Goal: Book appointment/travel/reservation

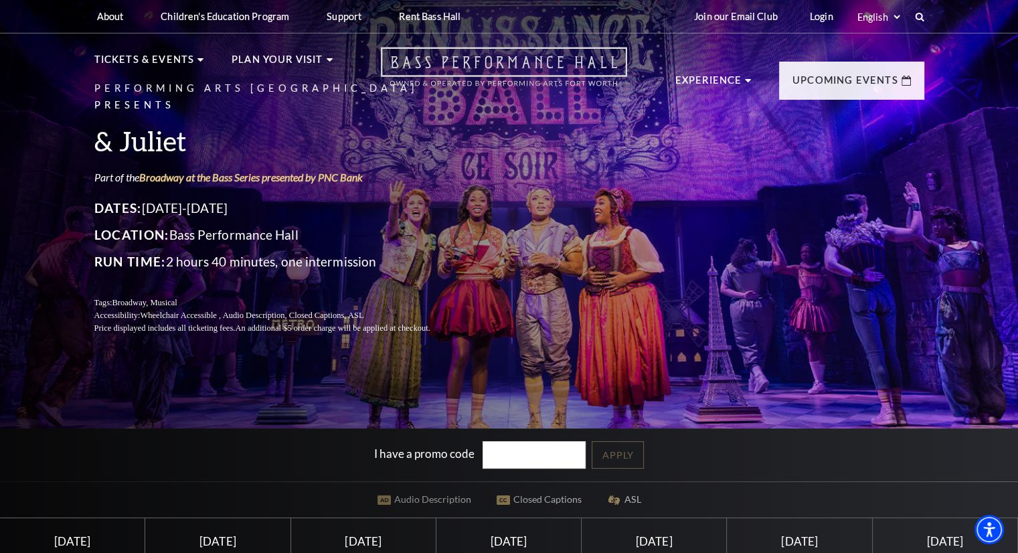
click at [464, 58] on use "Open this option" at bounding box center [504, 67] width 246 height 39
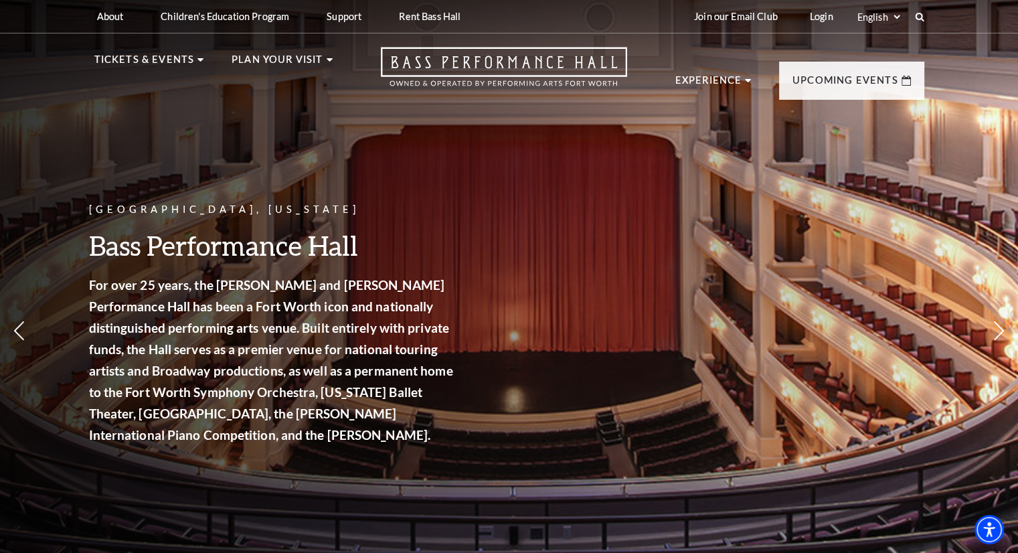
scroll to position [27, 0]
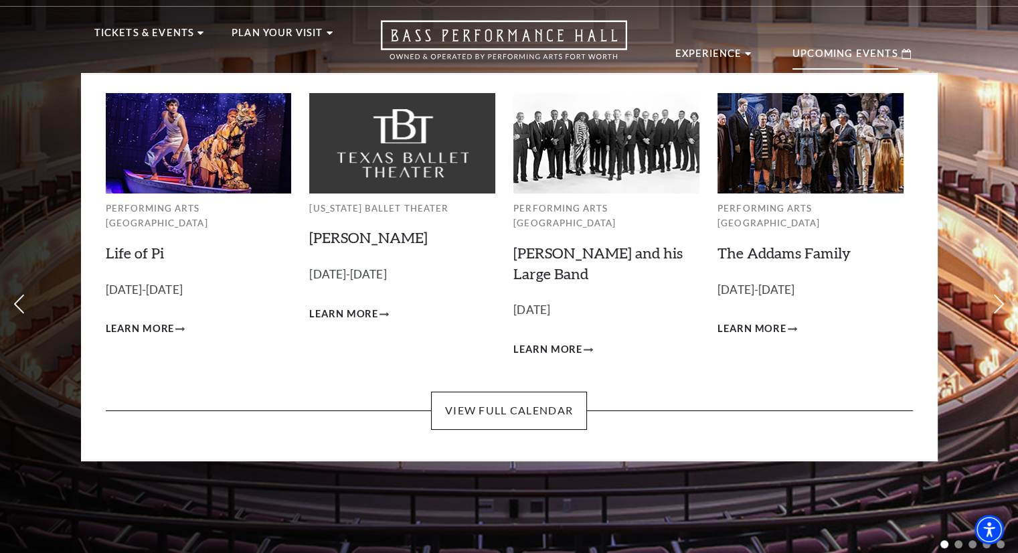
click at [827, 65] on p "Upcoming Events" at bounding box center [846, 58] width 106 height 24
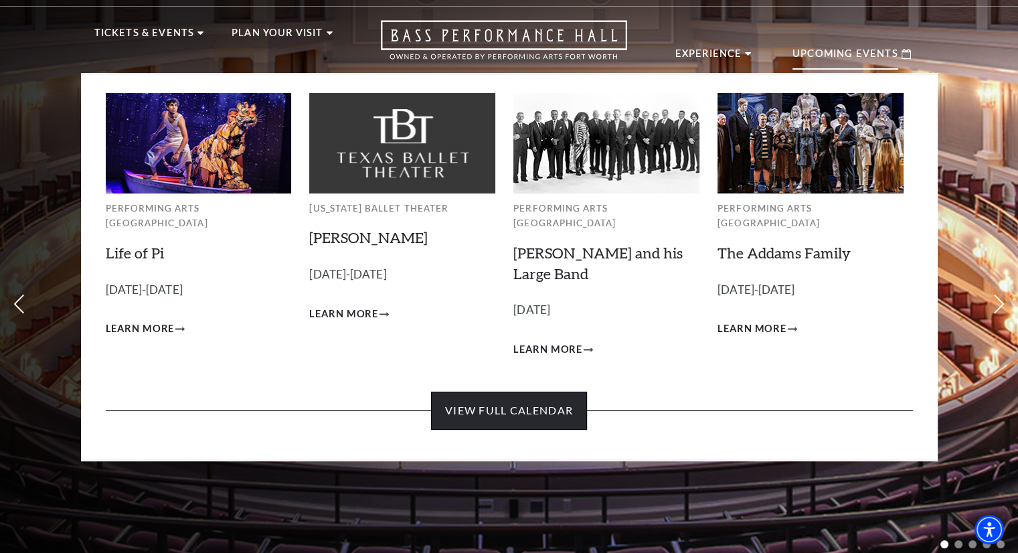
click at [501, 404] on link "View Full Calendar" at bounding box center [509, 410] width 156 height 37
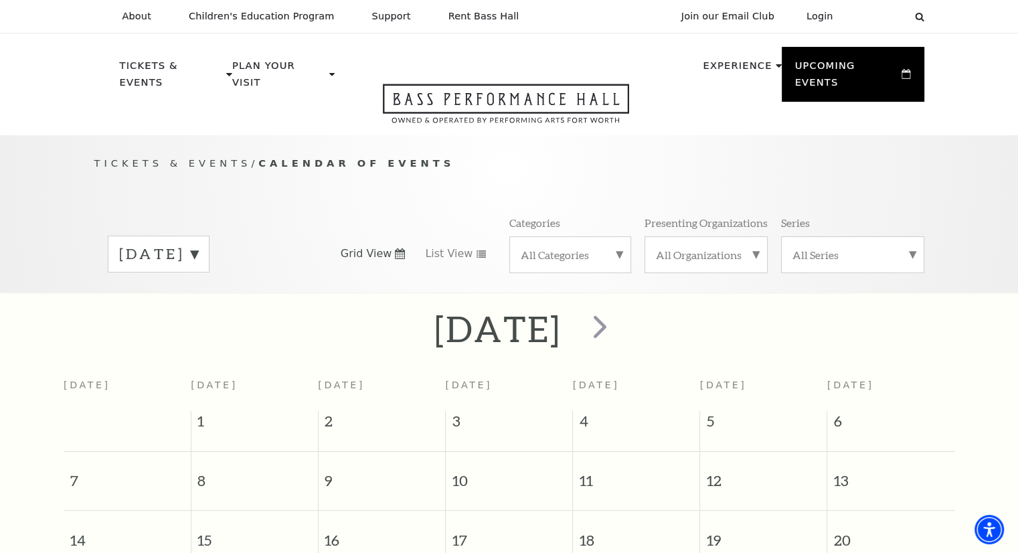
scroll to position [118, 0]
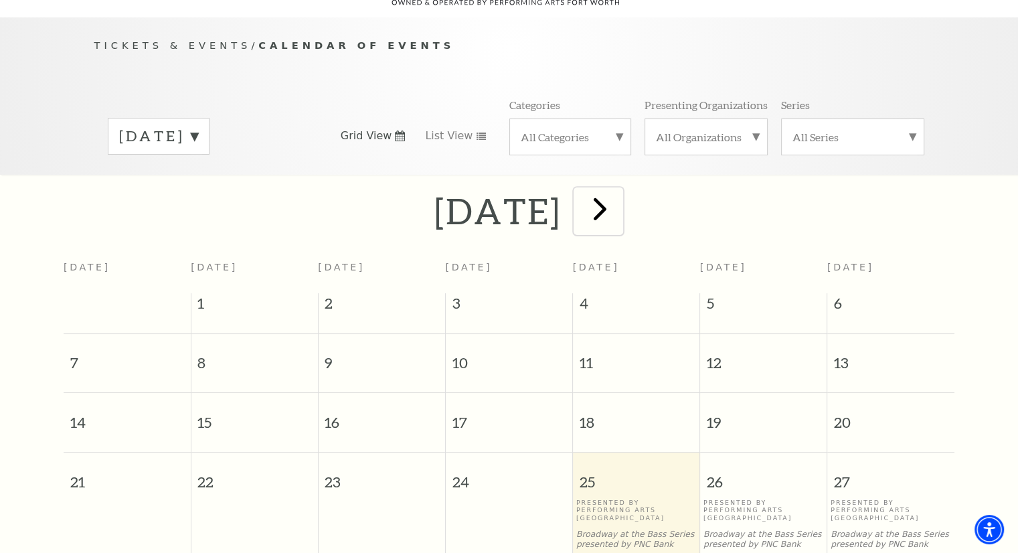
click at [619, 199] on span "next" at bounding box center [600, 208] width 38 height 38
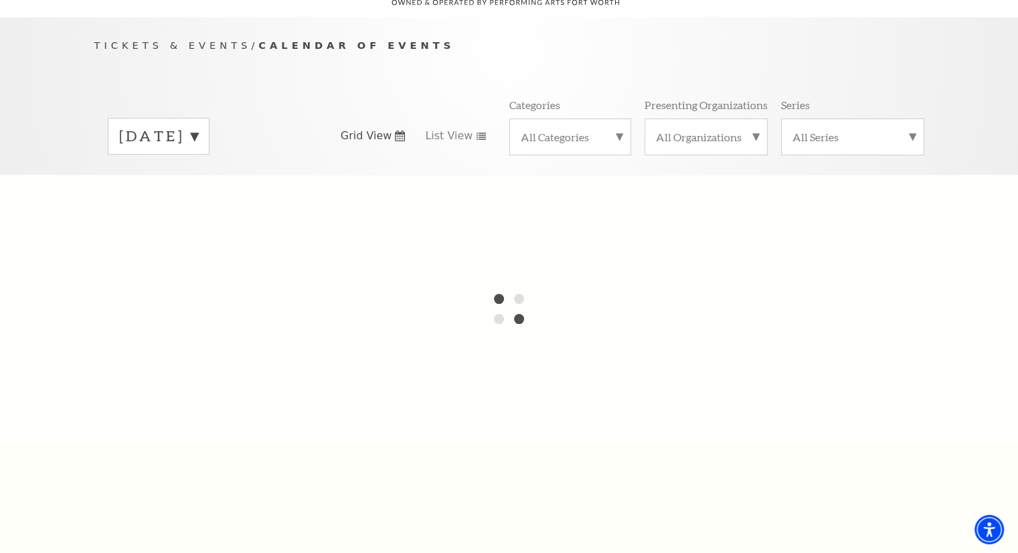
click at [688, 199] on div at bounding box center [509, 309] width 1018 height 268
click at [198, 126] on label "September 2025" at bounding box center [158, 136] width 79 height 21
click at [198, 126] on label "September 2025" at bounding box center [158, 138] width 79 height 24
click at [198, 126] on label "September 2025" at bounding box center [158, 136] width 79 height 21
click at [212, 182] on div at bounding box center [509, 309] width 1018 height 268
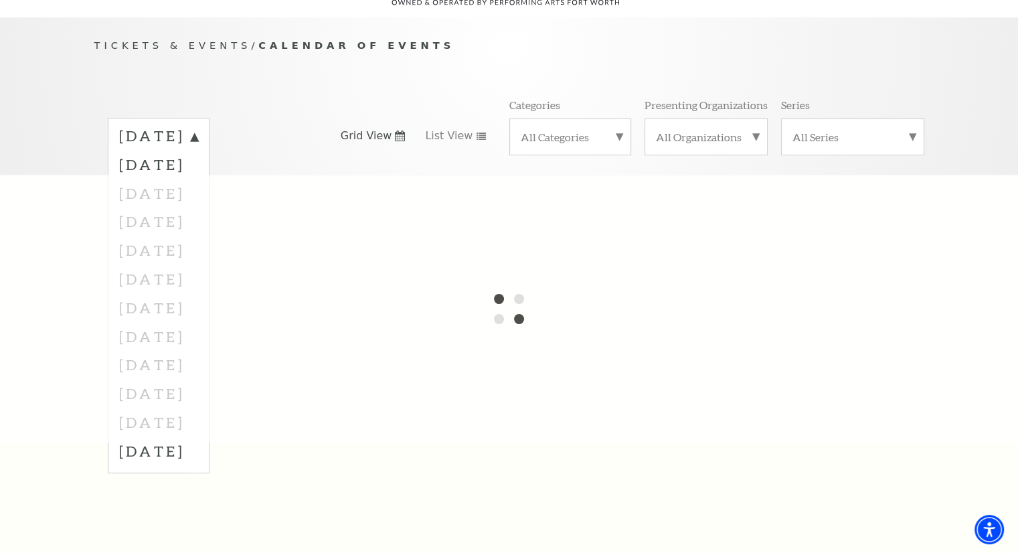
click at [211, 175] on div at bounding box center [509, 309] width 1018 height 268
click at [337, 54] on div "Tickets & Events / Calendar of Events September 2025 October 2025 November 2025…" at bounding box center [509, 105] width 857 height 137
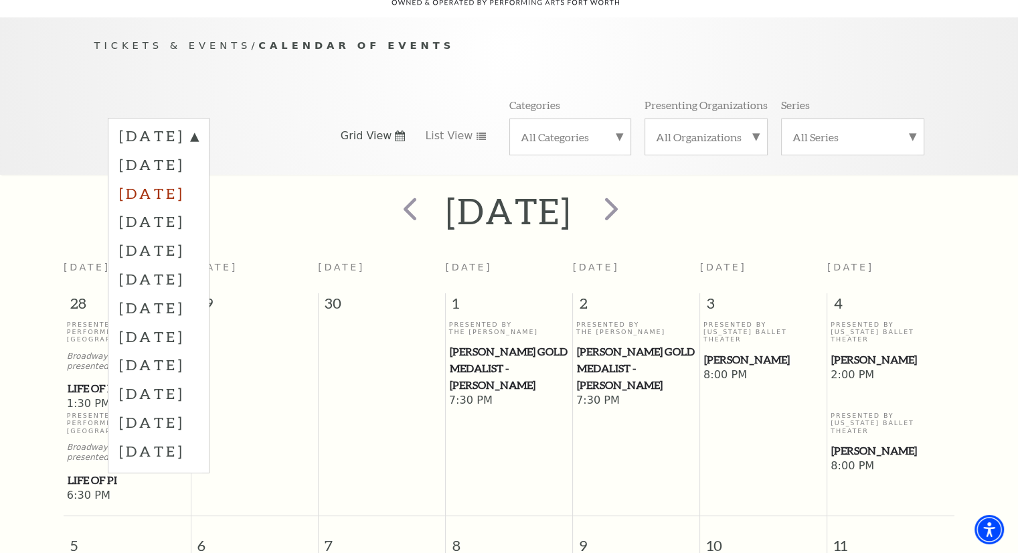
click at [187, 179] on label "November 2025" at bounding box center [158, 193] width 79 height 29
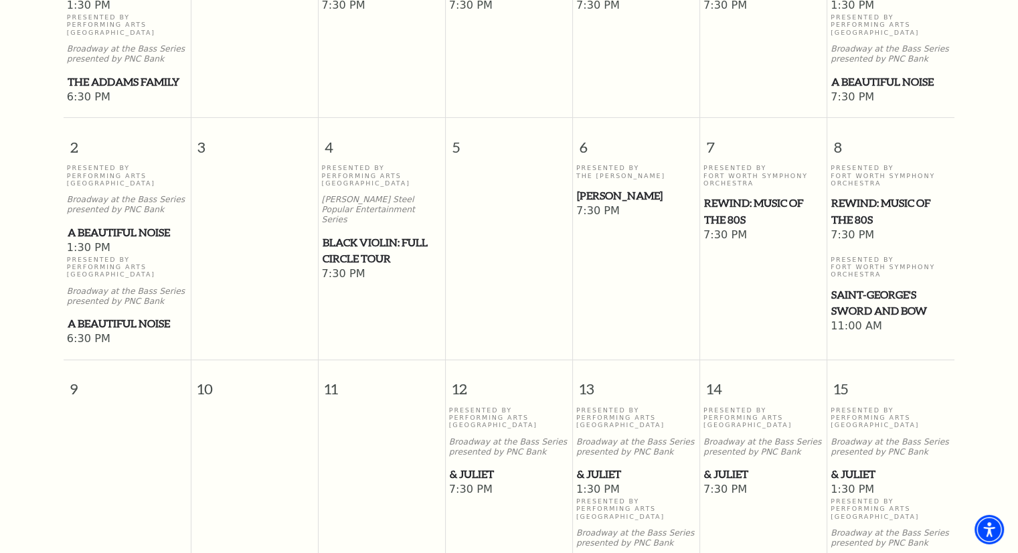
scroll to position [526, 0]
